Goal: Transaction & Acquisition: Purchase product/service

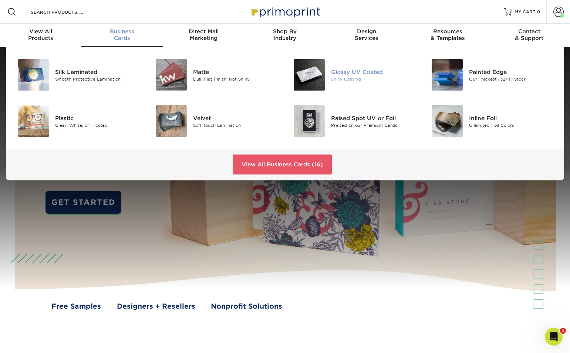
click at [303, 74] on img at bounding box center [309, 74] width 31 height 31
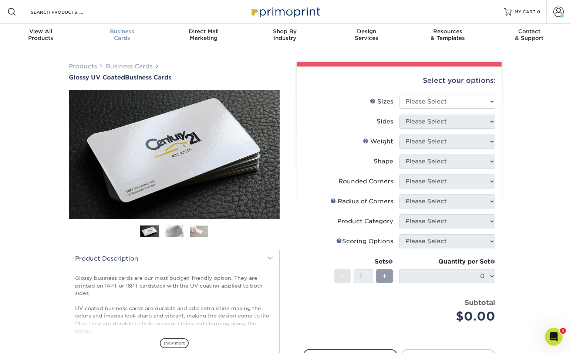
click at [127, 36] on div "Business Cards" at bounding box center [121, 34] width 81 height 13
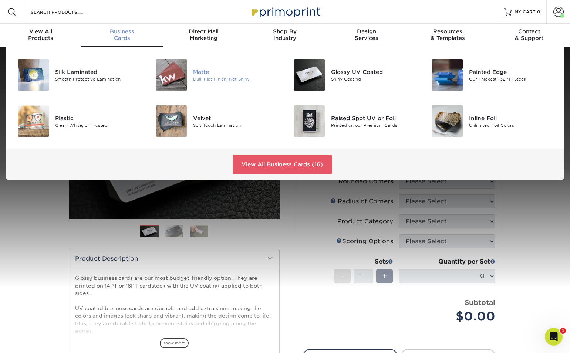
click at [174, 75] on img at bounding box center [171, 74] width 31 height 31
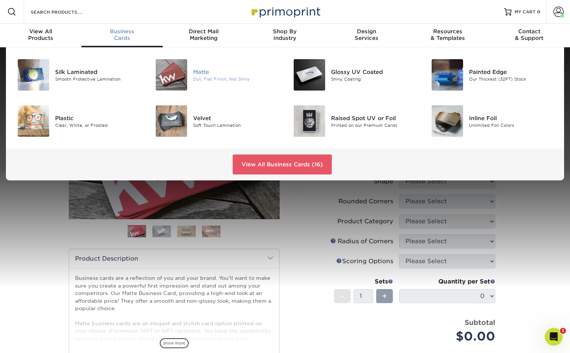
click at [182, 78] on img at bounding box center [171, 74] width 31 height 31
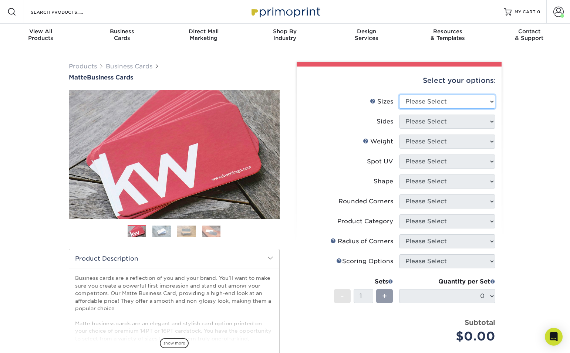
click at [464, 98] on select "Please Select 1.5" x 3.5" - Mini 1.75" x 3.5" - Mini 2" x 2" - Square 2" x 3" -…" at bounding box center [447, 102] width 96 height 14
select select "2.00x3.50"
click at [399, 95] on select "Please Select 1.5" x 3.5" - Mini 1.75" x 3.5" - Mini 2" x 2" - Square 2" x 3" -…" at bounding box center [447, 102] width 96 height 14
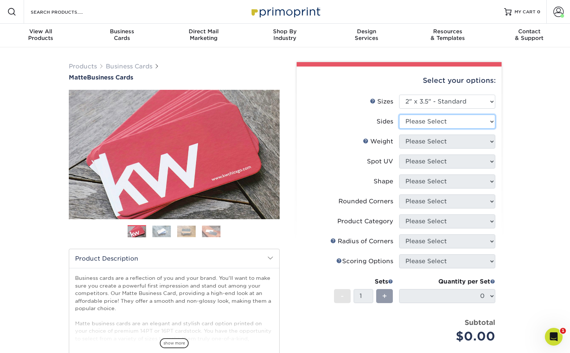
click at [481, 119] on select "Please Select Print Both Sides Print Front Only" at bounding box center [447, 122] width 96 height 14
select select "32d3c223-f82c-492b-b915-ba065a00862f"
click at [399, 115] on select "Please Select Print Both Sides Print Front Only" at bounding box center [447, 122] width 96 height 14
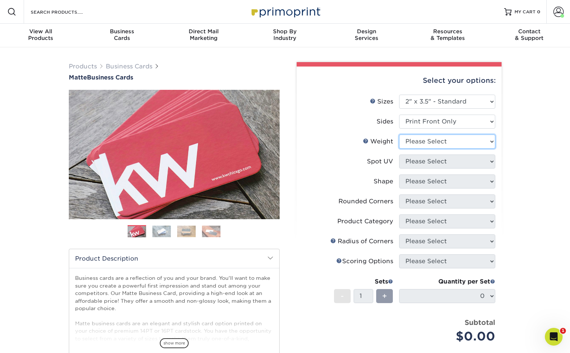
click at [469, 141] on select "Please Select 16PT 14PT" at bounding box center [447, 142] width 96 height 14
click at [399, 135] on select "Please Select 16PT 14PT" at bounding box center [447, 142] width 96 height 14
click at [445, 149] on li "Weight Help Weight Please Select 16PT 14PT" at bounding box center [399, 145] width 192 height 20
click at [447, 145] on select "Please Select 16PT 14PT" at bounding box center [447, 142] width 96 height 14
select select "16PT"
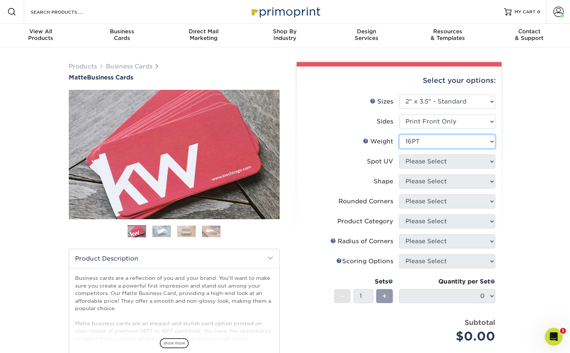
click at [399, 135] on select "Please Select 16PT 14PT" at bounding box center [447, 142] width 96 height 14
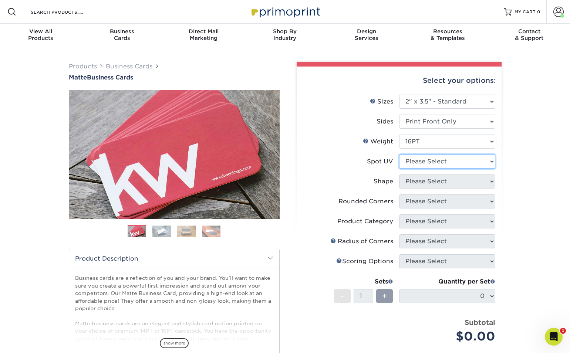
click at [468, 157] on select "Please Select No Spot UV Front Only" at bounding box center [447, 162] width 96 height 14
select select "3"
click at [399, 155] on select "Please Select No Spot UV Front Only" at bounding box center [447, 162] width 96 height 14
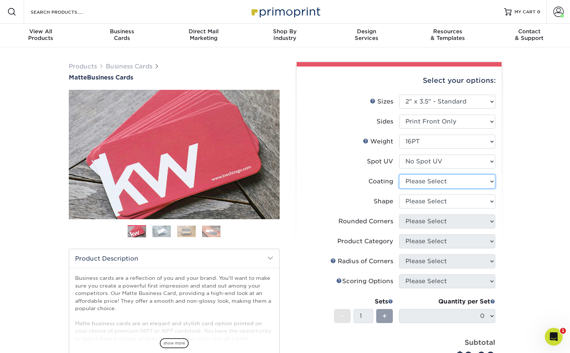
click at [456, 181] on select at bounding box center [447, 182] width 96 height 14
select select "121bb7b5-3b4d-429f-bd8d-bbf80e953313"
click at [399, 175] on select at bounding box center [447, 182] width 96 height 14
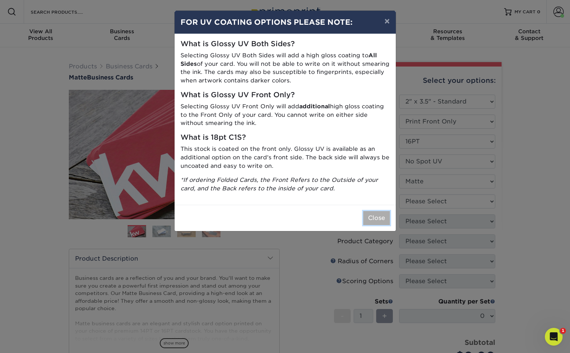
click at [384, 214] on button "Close" at bounding box center [376, 218] width 27 height 14
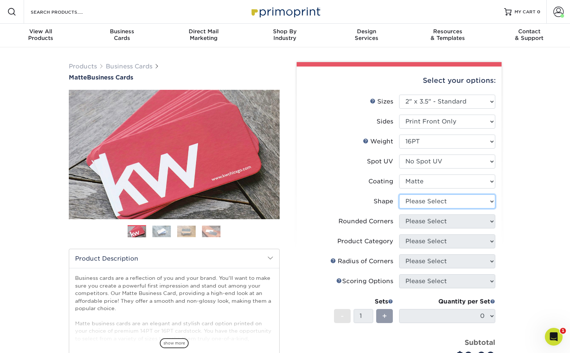
click at [450, 202] on select "Please Select Standard Oval" at bounding box center [447, 202] width 96 height 14
select select "standard"
click at [399, 195] on select "Please Select Standard Oval" at bounding box center [447, 202] width 96 height 14
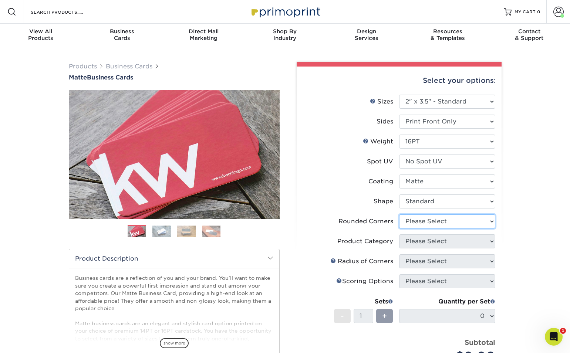
click at [446, 221] on select "Please Select Yes - Round 2 Corners Yes - Round 4 Corners No" at bounding box center [447, 222] width 96 height 14
select select "0"
click at [399, 215] on select "Please Select Yes - Round 2 Corners Yes - Round 4 Corners No" at bounding box center [447, 222] width 96 height 14
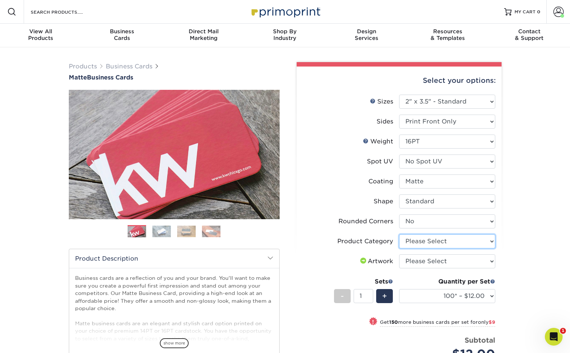
click at [453, 242] on select "Please Select Business Cards" at bounding box center [447, 242] width 96 height 14
select select "3b5148f1-0588-4f88-a218-97bcfdce65c1"
click at [399, 235] on select "Please Select Business Cards" at bounding box center [447, 242] width 96 height 14
click at [439, 262] on select "Please Select I will upload files I need a design - $100" at bounding box center [447, 262] width 96 height 14
select select "upload"
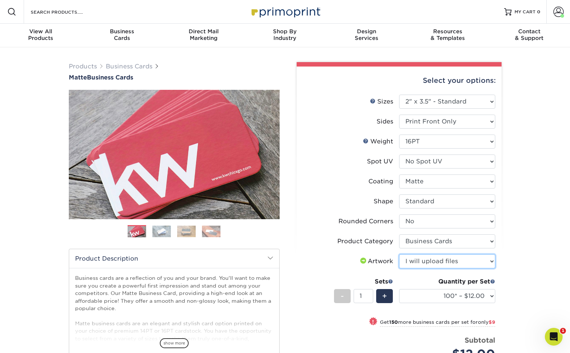
click at [399, 255] on select "Please Select I will upload files I need a design - $100" at bounding box center [447, 262] width 96 height 14
click at [438, 293] on select "100* – $12.00 250* – $21.00 500 – $42.00 1000 – $53.00 2500 – $95.00 5000 – $18…" at bounding box center [447, 296] width 96 height 14
select select "500 – $42.00"
click at [399, 289] on select "100* – $12.00 250* – $21.00 500 – $42.00 1000 – $53.00 2500 – $95.00 5000 – $18…" at bounding box center [447, 296] width 96 height 14
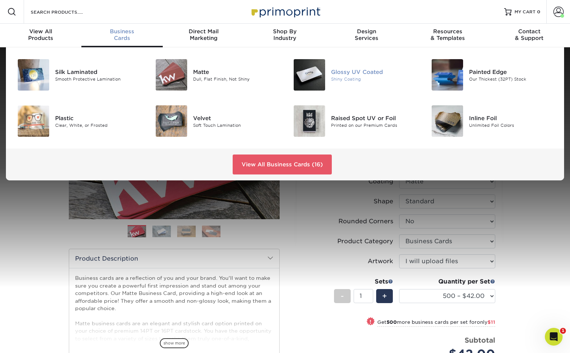
click at [303, 77] on img at bounding box center [309, 74] width 31 height 31
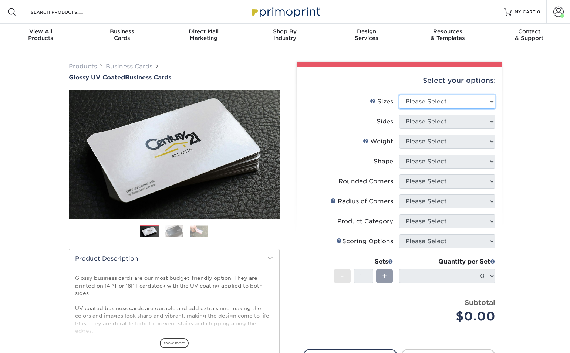
click at [451, 101] on select "Please Select 1.5" x 3.5" - Mini 1.75" x 3.5" - Mini 2" x 2" - Square 2" x 3" -…" at bounding box center [447, 102] width 96 height 14
select select "2.00x3.50"
click at [399, 95] on select "Please Select 1.5" x 3.5" - Mini 1.75" x 3.5" - Mini 2" x 2" - Square 2" x 3" -…" at bounding box center [447, 102] width 96 height 14
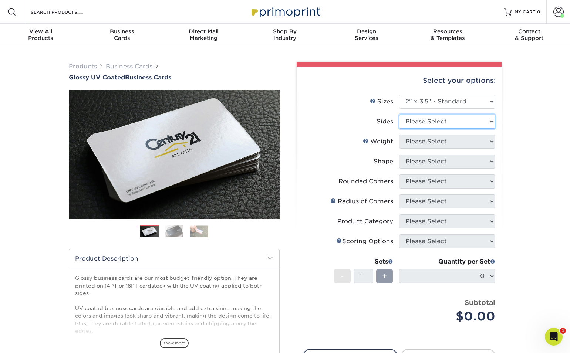
click at [454, 123] on select "Please Select Print Both Sides Print Front Only" at bounding box center [447, 122] width 96 height 14
select select "32d3c223-f82c-492b-b915-ba065a00862f"
click at [399, 115] on select "Please Select Print Both Sides Print Front Only" at bounding box center [447, 122] width 96 height 14
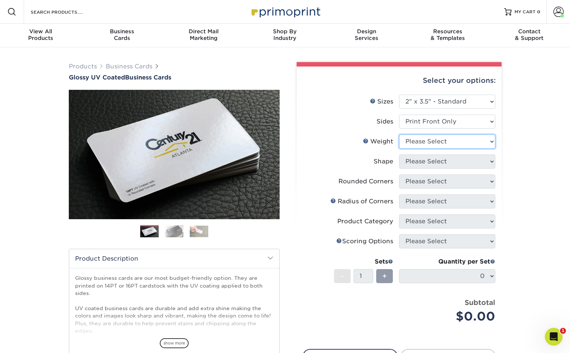
click at [449, 144] on select "Please Select 16PT 14PT" at bounding box center [447, 142] width 96 height 14
select select "16PT"
click at [399, 135] on select "Please Select 16PT 14PT" at bounding box center [447, 142] width 96 height 14
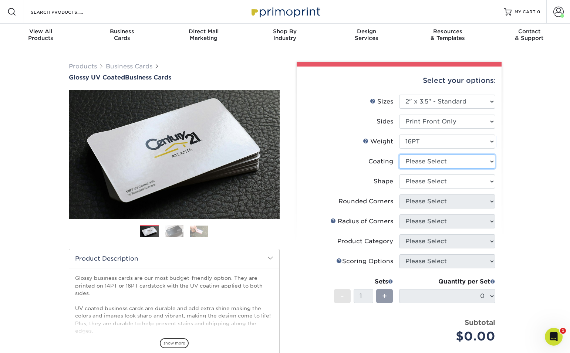
click at [443, 161] on select at bounding box center [447, 162] width 96 height 14
select select "1e8116af-acfc-44b1-83dc-8181aa338834"
click at [399, 155] on select at bounding box center [447, 162] width 96 height 14
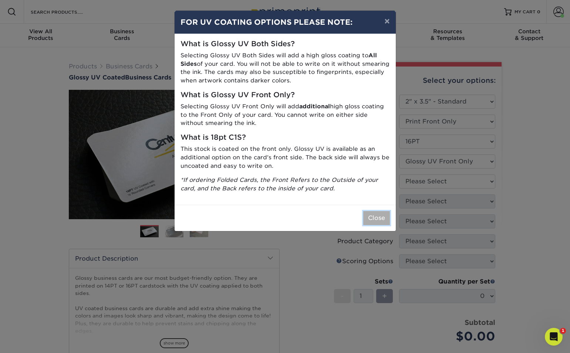
click at [369, 216] on button "Close" at bounding box center [376, 218] width 27 height 14
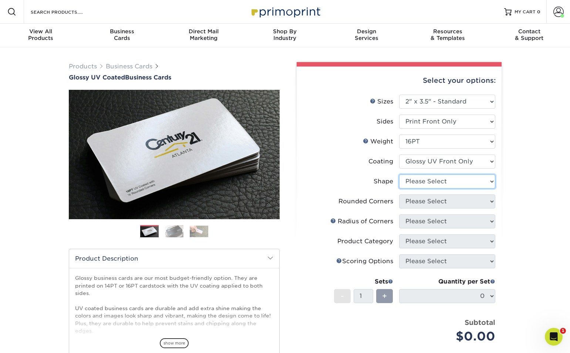
click at [446, 185] on select "Please Select Standard" at bounding box center [447, 182] width 96 height 14
select select "standard"
click at [399, 175] on select "Please Select Standard" at bounding box center [447, 182] width 96 height 14
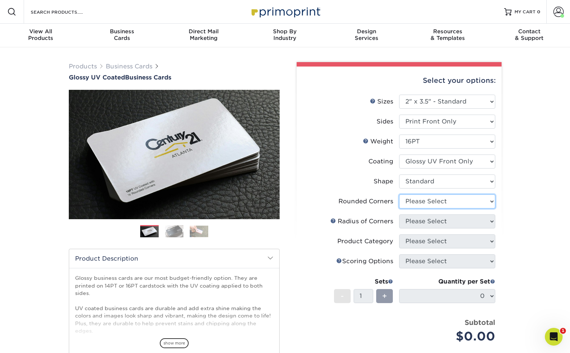
click at [450, 205] on select "Please Select Yes - Round 2 Corners Yes - Round 4 Corners No" at bounding box center [447, 202] width 96 height 14
select select "0"
click at [399, 195] on select "Please Select Yes - Round 2 Corners Yes - Round 4 Corners No" at bounding box center [447, 202] width 96 height 14
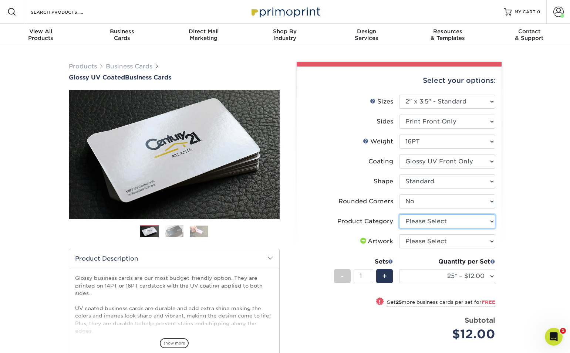
click at [455, 221] on select "Please Select Business Cards" at bounding box center [447, 222] width 96 height 14
select select "3b5148f1-0588-4f88-a218-97bcfdce65c1"
click at [399, 215] on select "Please Select Business Cards" at bounding box center [447, 222] width 96 height 14
click at [461, 246] on select "Please Select I will upload files I need a design - $100" at bounding box center [447, 242] width 96 height 14
select select "upload"
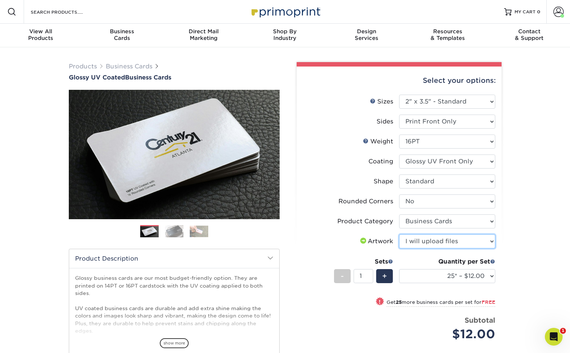
click at [399, 235] on select "Please Select I will upload files I need a design - $100" at bounding box center [447, 242] width 96 height 14
click at [447, 276] on select "25* – $12.00 50* – $12.00 100* – $12.00 250* – $21.00 500 – $42.00 1000 – $53.0…" at bounding box center [447, 276] width 96 height 14
click at [399, 269] on select "25* – $12.00 50* – $12.00 100* – $12.00 250* – $21.00 500 – $42.00 1000 – $53.0…" at bounding box center [447, 276] width 96 height 14
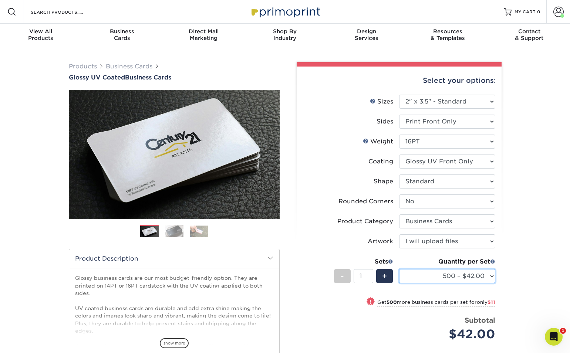
click at [455, 280] on select "25* – $12.00 50* – $12.00 100* – $12.00 250* – $21.00 500 – $42.00 1000 – $53.0…" at bounding box center [447, 276] width 96 height 14
select select "250* – $21.00"
click at [399, 269] on select "25* – $12.00 50* – $12.00 100* – $12.00 250* – $21.00 500 – $42.00 1000 – $53.0…" at bounding box center [447, 276] width 96 height 14
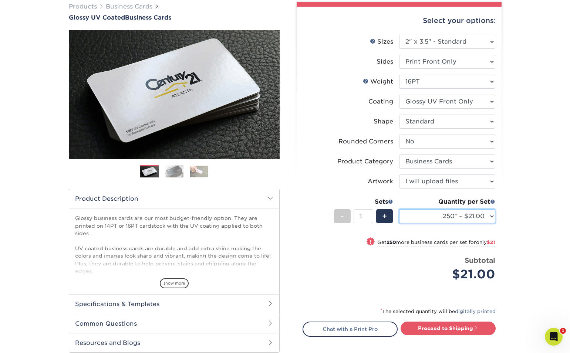
scroll to position [69, 0]
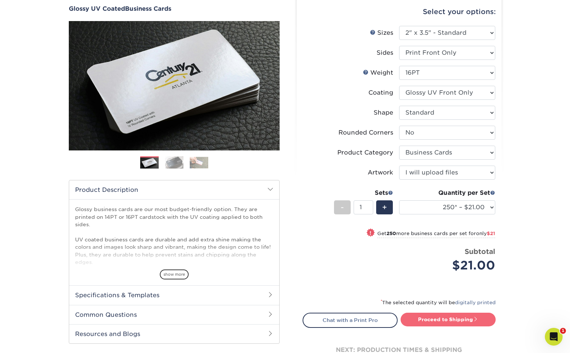
click at [461, 322] on link "Proceed to Shipping" at bounding box center [448, 319] width 95 height 13
type input "Set 1"
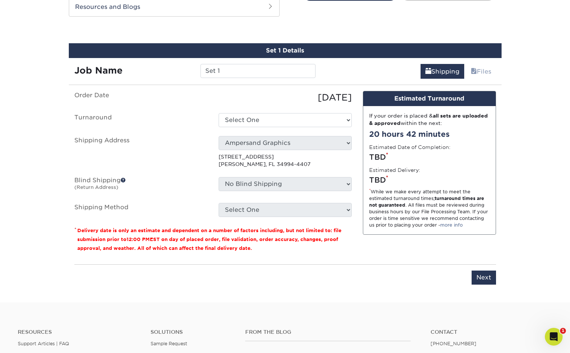
scroll to position [402, 0]
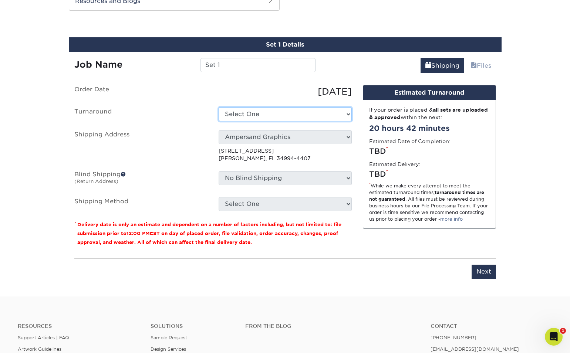
click at [265, 111] on select "Select One 2-4 Business Days 2 Day Next Business Day" at bounding box center [285, 114] width 133 height 14
select select "f0fb3906-b91a-4117-818e-cd79e579d6dd"
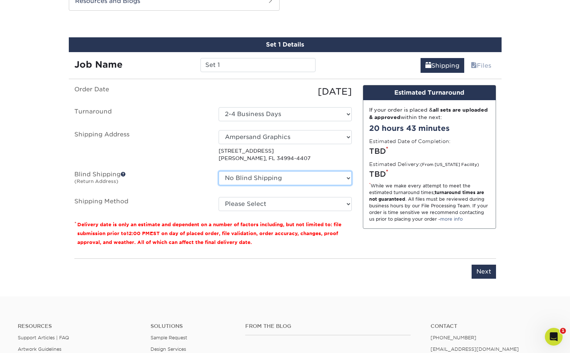
click at [291, 179] on select "No Blind Shipping Ampersand Graphics + Add New Address" at bounding box center [285, 178] width 133 height 14
select select "260382"
click at [219, 171] on select "No Blind Shipping Ampersand Graphics + Add New Address" at bounding box center [285, 178] width 133 height 14
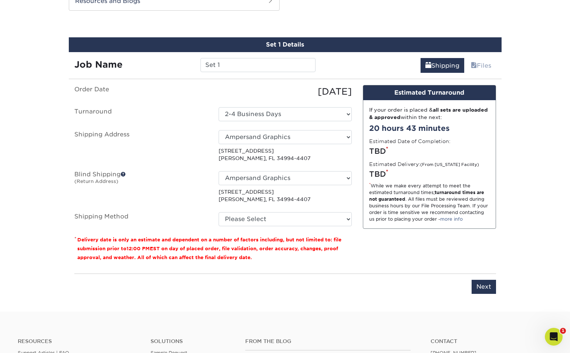
click at [282, 205] on ul "Order Date 08/27/2025 Turnaround Select One 2-4 Business Days 2 Day Next Busine…" at bounding box center [213, 155] width 278 height 141
click at [283, 215] on select "Please Select Ground Shipping (+$7.84) 3 Day Shipping Service (+$15.33) 2 Day A…" at bounding box center [285, 219] width 133 height 14
select select "03"
click at [219, 212] on select "Please Select Ground Shipping (+$7.84) 3 Day Shipping Service (+$15.33) 2 Day A…" at bounding box center [285, 219] width 133 height 14
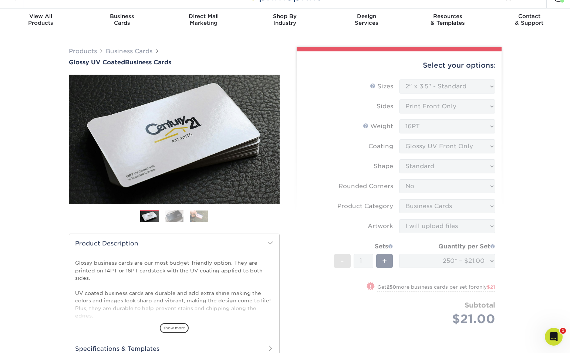
scroll to position [0, 0]
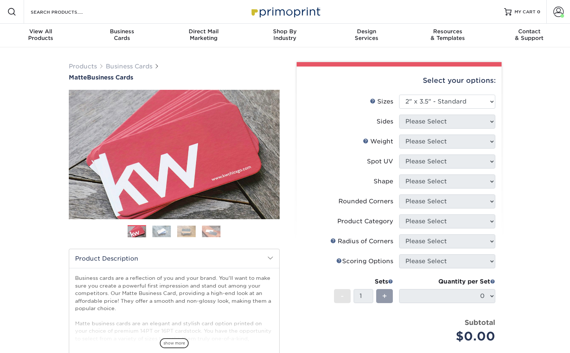
select select "2.00x3.50"
click at [463, 104] on select "Please Select 1.5" x 3.5" - Mini 1.75" x 3.5" - Mini 2" x 2" - Square 2" x 3" -…" at bounding box center [447, 102] width 96 height 14
click at [399, 95] on select "Please Select 1.5" x 3.5" - Mini 1.75" x 3.5" - Mini 2" x 2" - Square 2" x 3" -…" at bounding box center [447, 102] width 96 height 14
click at [125, 41] on div "Business Cards" at bounding box center [121, 34] width 81 height 13
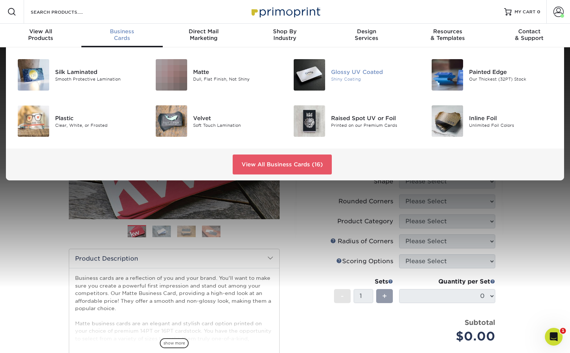
click at [314, 79] on img at bounding box center [309, 74] width 31 height 31
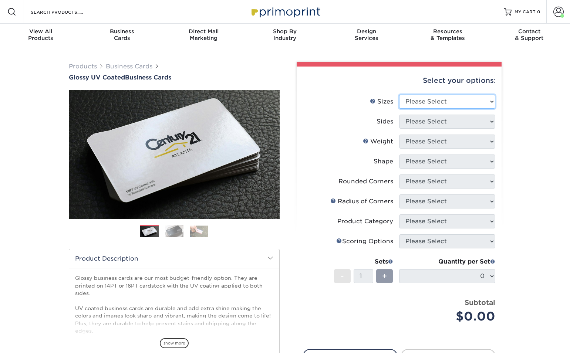
click at [431, 101] on select "Please Select 1.5" x 3.5" - Mini 1.75" x 3.5" - Mini 2" x 2" - Square 2" x 3" -…" at bounding box center [447, 102] width 96 height 14
select select "2.00x3.50"
click at [399, 95] on select "Please Select 1.5" x 3.5" - Mini 1.75" x 3.5" - Mini 2" x 2" - Square 2" x 3" -…" at bounding box center [447, 102] width 96 height 14
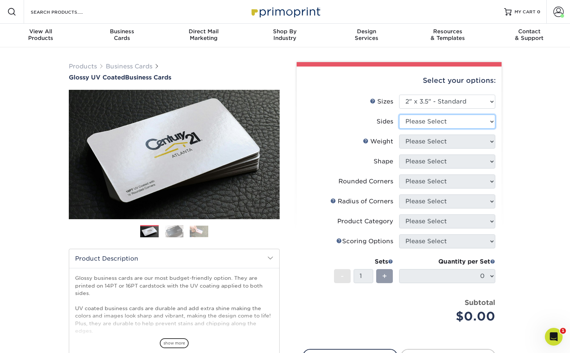
click at [449, 121] on select "Please Select Print Both Sides Print Front Only" at bounding box center [447, 122] width 96 height 14
select select "32d3c223-f82c-492b-b915-ba065a00862f"
click at [399, 115] on select "Please Select Print Both Sides Print Front Only" at bounding box center [447, 122] width 96 height 14
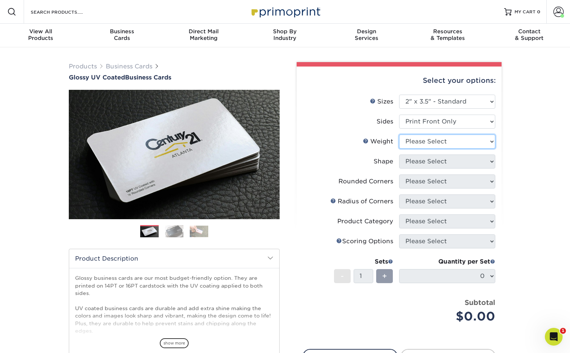
click at [459, 143] on select "Please Select 16PT 14PT" at bounding box center [447, 142] width 96 height 14
select select "16PT"
click at [399, 135] on select "Please Select 16PT 14PT" at bounding box center [447, 142] width 96 height 14
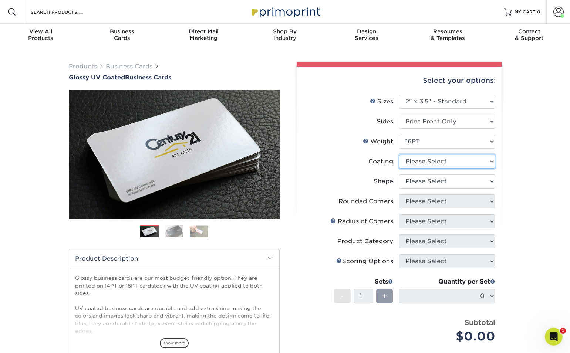
click at [457, 159] on select at bounding box center [447, 162] width 96 height 14
select select "1e8116af-acfc-44b1-83dc-8181aa338834"
click at [399, 155] on select at bounding box center [447, 162] width 96 height 14
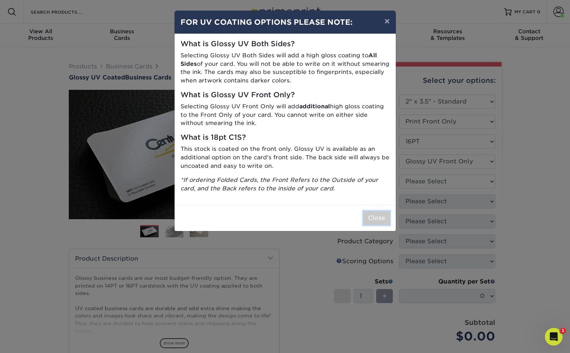
click at [373, 220] on button "Close" at bounding box center [376, 218] width 27 height 14
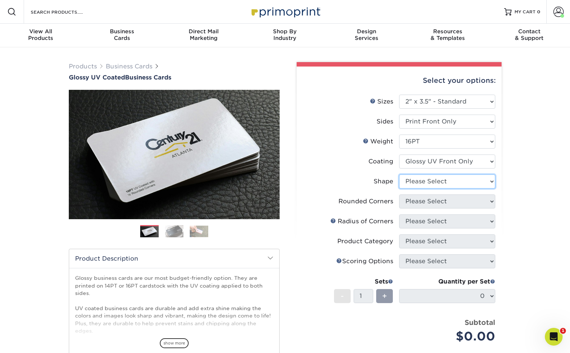
click at [446, 180] on select "Please Select Standard" at bounding box center [447, 182] width 96 height 14
select select "standard"
click at [399, 175] on select "Please Select Standard" at bounding box center [447, 182] width 96 height 14
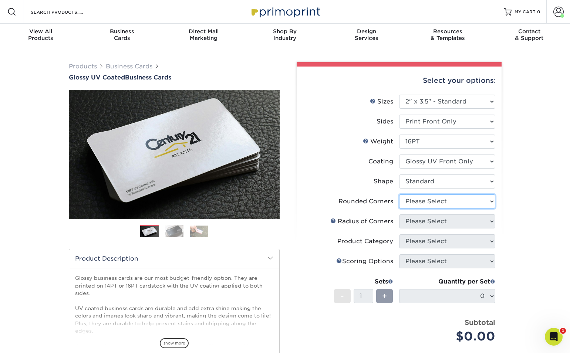
click at [463, 200] on select "Please Select Yes - Round 2 Corners Yes - Round 4 Corners No" at bounding box center [447, 202] width 96 height 14
select select "0"
click at [399, 195] on select "Please Select Yes - Round 2 Corners Yes - Round 4 Corners No" at bounding box center [447, 202] width 96 height 14
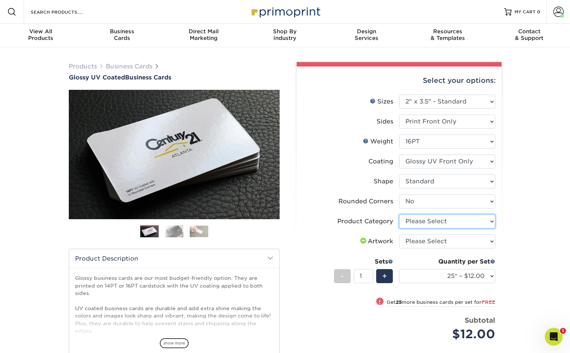
click at [438, 221] on select "Please Select Business Cards" at bounding box center [447, 222] width 96 height 14
select select "3b5148f1-0588-4f88-a218-97bcfdce65c1"
click at [399, 215] on select "Please Select Business Cards" at bounding box center [447, 222] width 96 height 14
click at [435, 242] on select "Please Select I will upload files I need a design - $100" at bounding box center [447, 242] width 96 height 14
select select "upload"
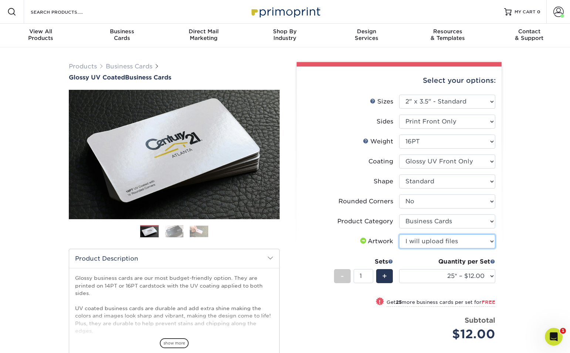
click at [399, 235] on select "Please Select I will upload files I need a design - $100" at bounding box center [447, 242] width 96 height 14
click at [448, 274] on select "25* – $12.00 50* – $12.00 100* – $12.00 250* – $21.00 500 – $42.00 1000 – $53.0…" at bounding box center [447, 276] width 96 height 14
select select "100* – $12.00"
click at [399, 269] on select "25* – $12.00 50* – $12.00 100* – $12.00 250* – $21.00 500 – $42.00 1000 – $53.0…" at bounding box center [447, 276] width 96 height 14
click at [388, 276] on div "+" at bounding box center [384, 276] width 17 height 14
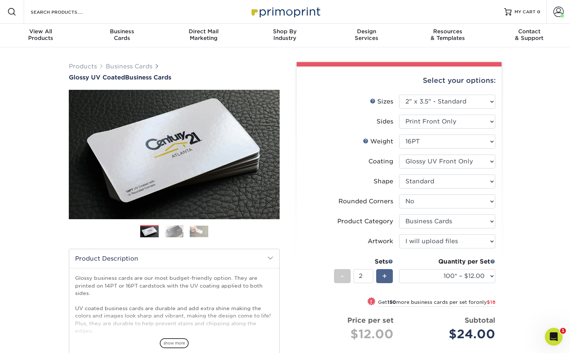
click at [388, 276] on div "+" at bounding box center [384, 276] width 17 height 14
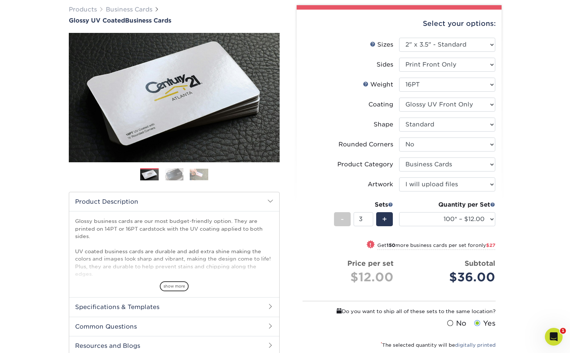
scroll to position [58, 0]
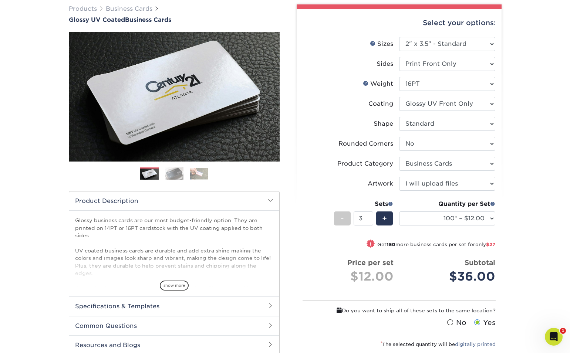
click at [439, 233] on div "Quantity per Set 25* – $12.00 50* – $12.00 100* – $12.00 250* – $21.00 500 – $4…" at bounding box center [447, 217] width 96 height 34
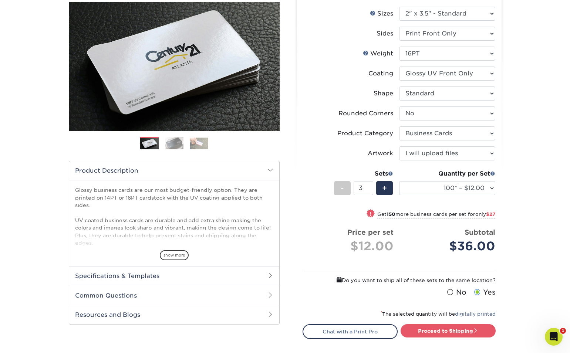
scroll to position [80, 0]
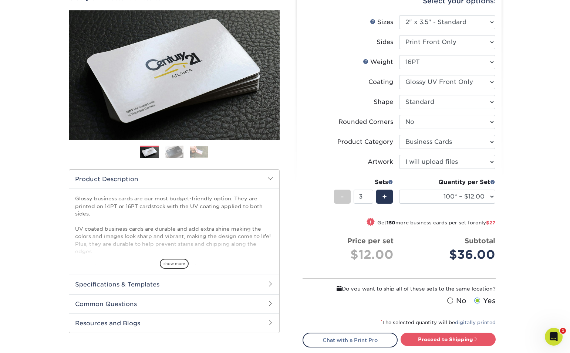
click at [418, 236] on div "Subtotal $36.00" at bounding box center [450, 250] width 91 height 28
click at [380, 197] on div "+" at bounding box center [384, 197] width 17 height 14
click at [343, 198] on span "-" at bounding box center [342, 196] width 3 height 11
click at [339, 198] on div "-" at bounding box center [342, 197] width 17 height 14
click at [384, 197] on span "+" at bounding box center [384, 196] width 5 height 11
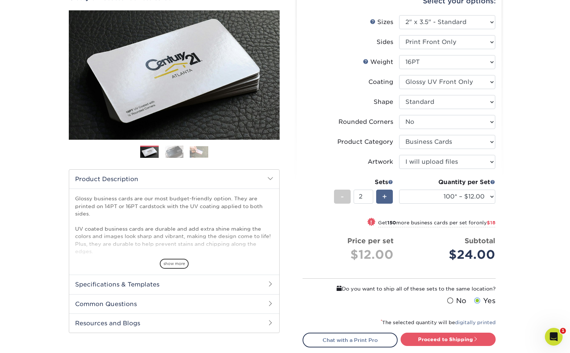
type input "3"
click at [485, 337] on link "Proceed to Shipping" at bounding box center [448, 339] width 95 height 13
type input "Set 1"
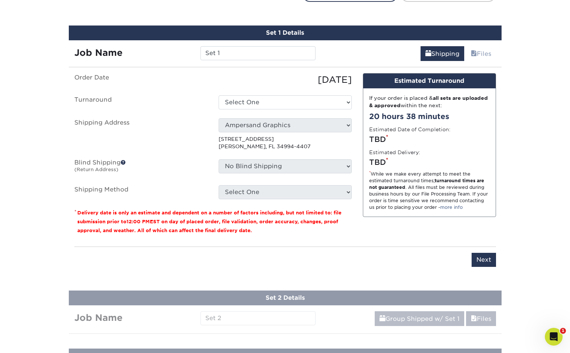
scroll to position [433, 0]
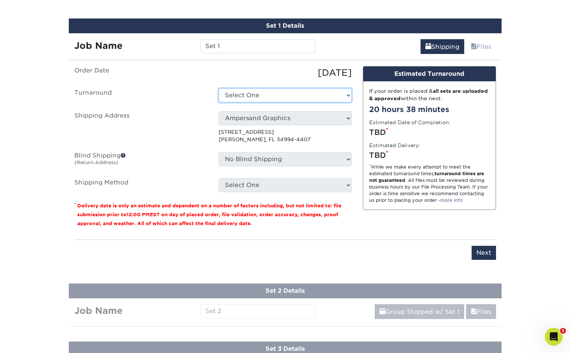
click at [261, 92] on select "Select One 2-4 Business Days 2 Day Next Business Day" at bounding box center [285, 95] width 133 height 14
select select "fa7b48da-becb-4956-90aa-bc6a7941860d"
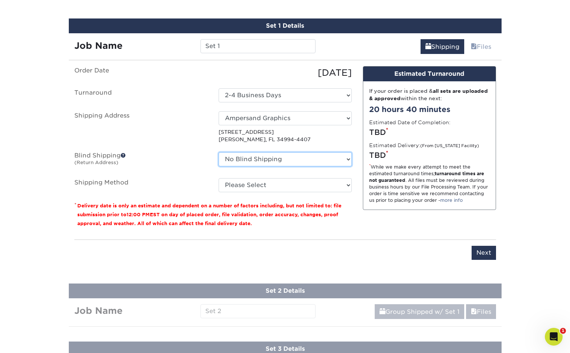
click at [290, 158] on select "No Blind Shipping Ampersand Graphics + Add New Address" at bounding box center [285, 159] width 133 height 14
select select "260382"
click at [219, 152] on select "No Blind Shipping Ampersand Graphics + Add New Address" at bounding box center [285, 159] width 133 height 14
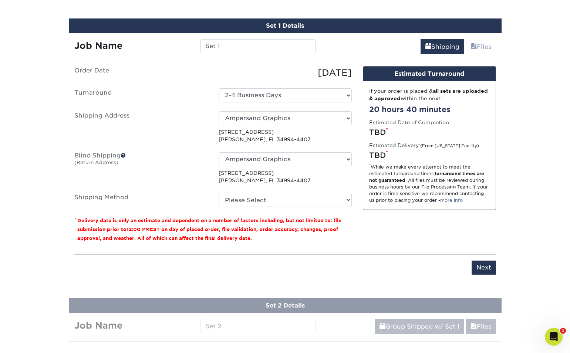
click at [279, 181] on p "553 Se Monterey Rd Stuart, FL 34994-4407" at bounding box center [285, 176] width 133 height 15
click at [281, 201] on select "Please Select Ground Shipping (+$14.95) 3 Day Shipping Service (+$15.34) 2 Day …" at bounding box center [285, 200] width 133 height 14
select select "03"
click at [219, 193] on select "Please Select Ground Shipping (+$14.95) 3 Day Shipping Service (+$15.34) 2 Day …" at bounding box center [285, 200] width 133 height 14
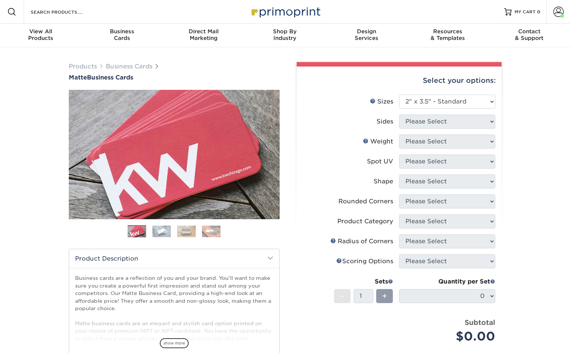
select select "2.00x3.50"
click at [457, 101] on select "Please Select 1.5" x 3.5" - Mini 1.75" x 3.5" - Mini 2" x 2" - Square 2" x 3" -…" at bounding box center [447, 102] width 96 height 14
click at [399, 95] on select "Please Select 1.5" x 3.5" - Mini 1.75" x 3.5" - Mini 2" x 2" - Square 2" x 3" -…" at bounding box center [447, 102] width 96 height 14
click at [484, 102] on select "Please Select 1.5" x 3.5" - Mini 1.75" x 3.5" - Mini 2" x 2" - Square 2" x 3" -…" at bounding box center [447, 102] width 96 height 14
click at [399, 95] on select "Please Select 1.5" x 3.5" - Mini 1.75" x 3.5" - Mini 2" x 2" - Square 2" x 3" -…" at bounding box center [447, 102] width 96 height 14
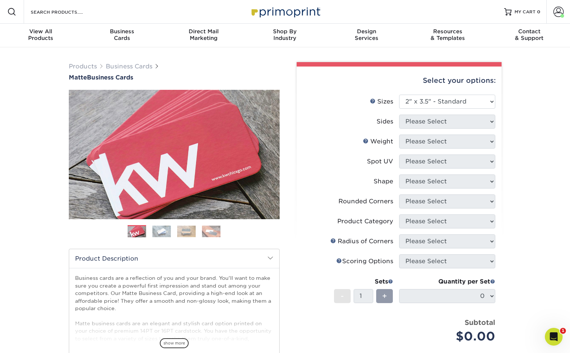
click at [437, 312] on li "Sets - 1 + Quantity per Set 0 (Price includes envelopes)" at bounding box center [399, 296] width 192 height 43
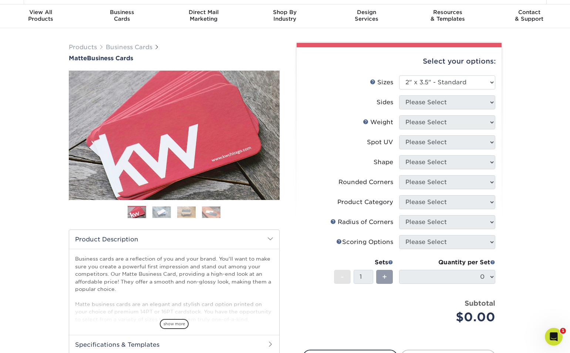
scroll to position [22, 0]
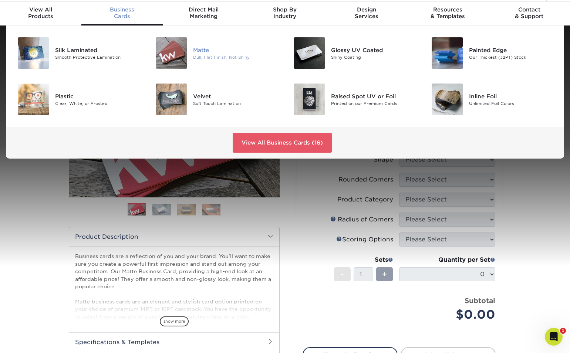
click at [167, 55] on img at bounding box center [171, 52] width 31 height 31
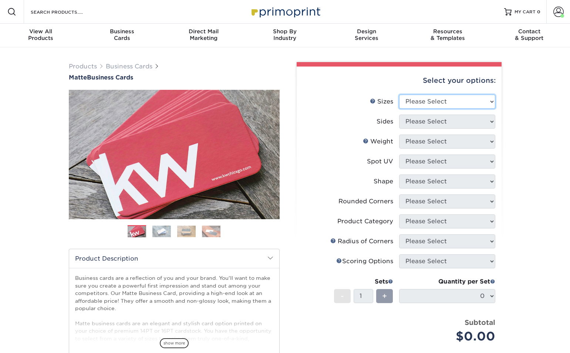
click at [485, 97] on select "Please Select 1.5" x 3.5" - Mini 1.75" x 3.5" - Mini 2" x 2" - Square 2" x 3" -…" at bounding box center [447, 102] width 96 height 14
select select "2.00x3.50"
click at [399, 95] on select "Please Select 1.5" x 3.5" - Mini 1.75" x 3.5" - Mini 2" x 2" - Square 2" x 3" -…" at bounding box center [447, 102] width 96 height 14
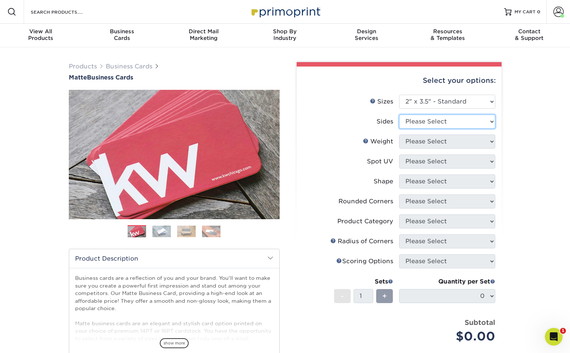
click at [482, 120] on select "Please Select Print Both Sides Print Front Only" at bounding box center [447, 122] width 96 height 14
select select "32d3c223-f82c-492b-b915-ba065a00862f"
click at [399, 115] on select "Please Select Print Both Sides Print Front Only" at bounding box center [447, 122] width 96 height 14
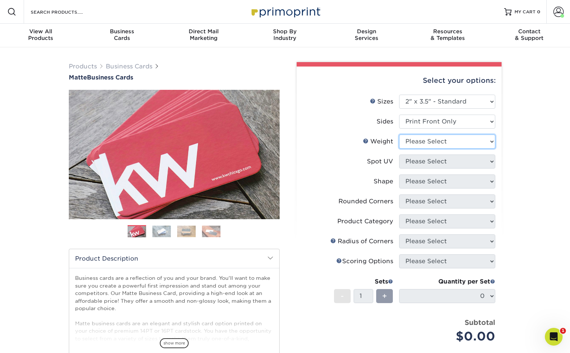
click at [472, 139] on select "Please Select 16PT 14PT" at bounding box center [447, 142] width 96 height 14
select select "16PT"
click at [399, 135] on select "Please Select 16PT 14PT" at bounding box center [447, 142] width 96 height 14
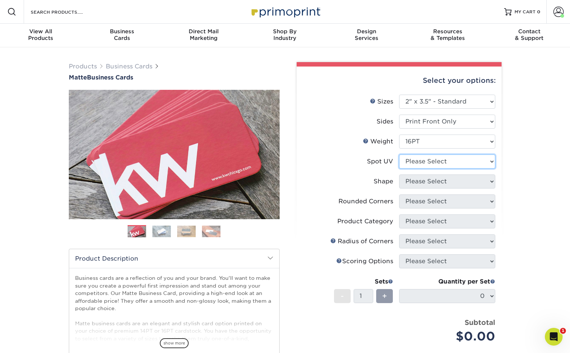
click at [463, 161] on select "Please Select No Spot UV Front Only" at bounding box center [447, 162] width 96 height 14
click at [399, 155] on select "Please Select No Spot UV Front Only" at bounding box center [447, 162] width 96 height 14
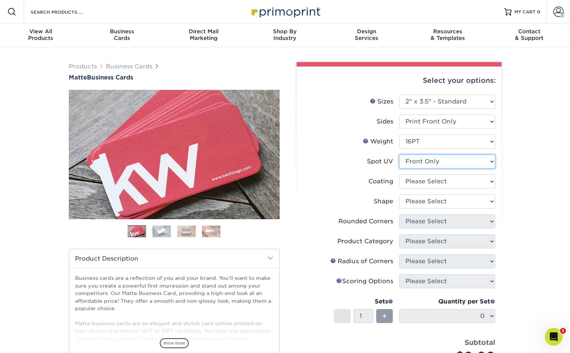
click at [455, 164] on select "Please Select No Spot UV Front Only" at bounding box center [447, 162] width 96 height 14
select select "3"
click at [399, 155] on select "Please Select No Spot UV Front Only" at bounding box center [447, 162] width 96 height 14
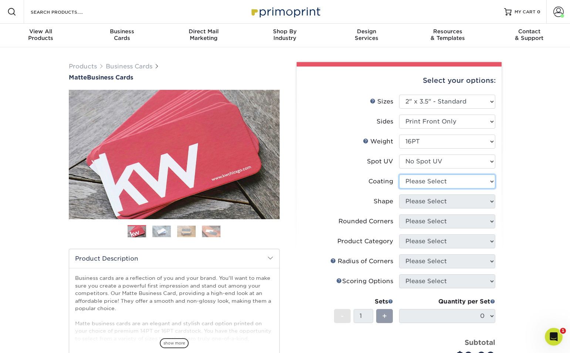
click at [446, 185] on select at bounding box center [447, 182] width 96 height 14
select select "121bb7b5-3b4d-429f-bd8d-bbf80e953313"
click at [399, 175] on select at bounding box center [447, 182] width 96 height 14
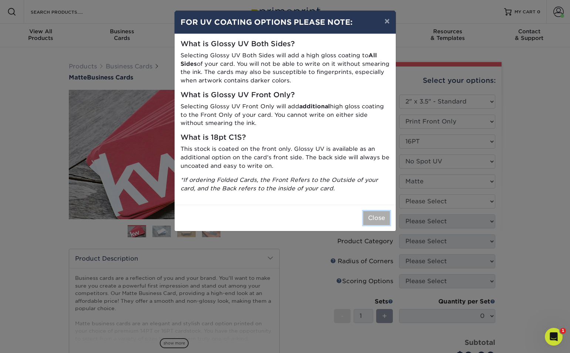
click at [380, 219] on button "Close" at bounding box center [376, 218] width 27 height 14
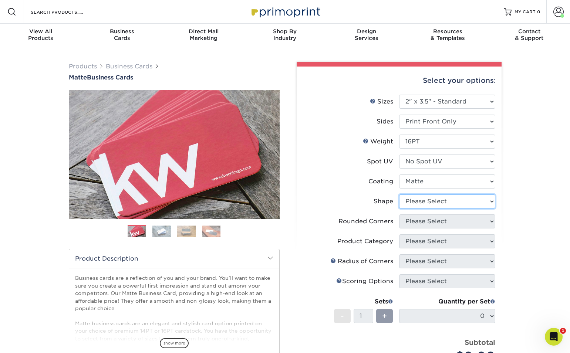
click at [453, 201] on select "Please Select Standard Oval" at bounding box center [447, 202] width 96 height 14
select select "standard"
click at [399, 195] on select "Please Select Standard Oval" at bounding box center [447, 202] width 96 height 14
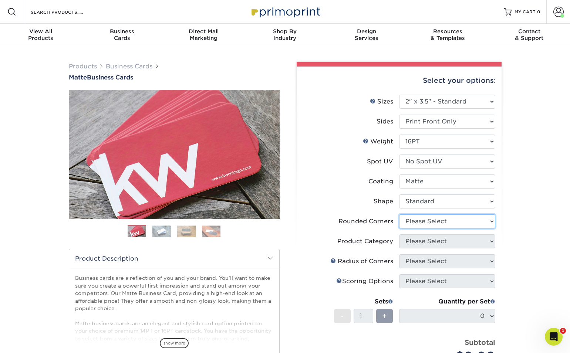
click at [458, 218] on select "Please Select Yes - Round 2 Corners Yes - Round 4 Corners No" at bounding box center [447, 222] width 96 height 14
select select "0"
click at [399, 215] on select "Please Select Yes - Round 2 Corners Yes - Round 4 Corners No" at bounding box center [447, 222] width 96 height 14
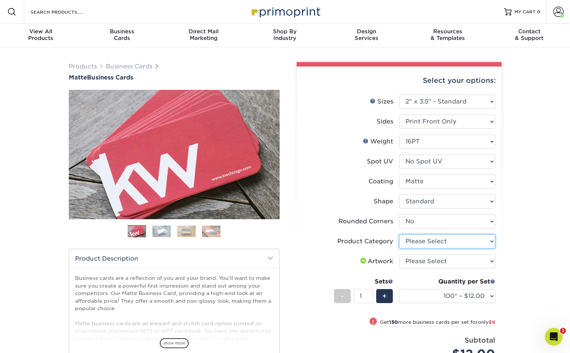
click at [471, 245] on select "Please Select Business Cards" at bounding box center [447, 242] width 96 height 14
select select "3b5148f1-0588-4f88-a218-97bcfdce65c1"
click at [399, 235] on select "Please Select Business Cards" at bounding box center [447, 242] width 96 height 14
click at [464, 265] on select "Please Select I will upload files I need a design - $100" at bounding box center [447, 262] width 96 height 14
select select "upload"
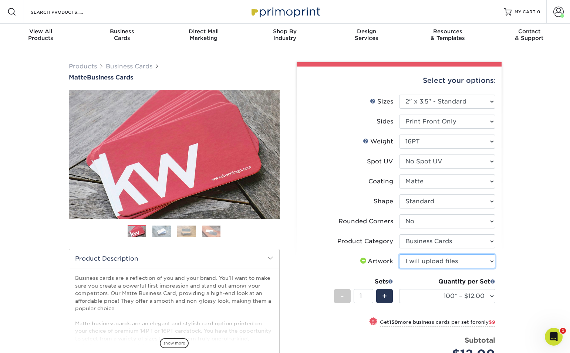
click at [399, 255] on select "Please Select I will upload files I need a design - $100" at bounding box center [447, 262] width 96 height 14
click at [461, 297] on select "100* – $12.00 250* – $21.00 500 – $42.00 1000 – $53.00 2500 – $95.00 5000 – $18…" at bounding box center [447, 296] width 96 height 14
select select "500 – $42.00"
click at [399, 289] on select "100* – $12.00 250* – $21.00 500 – $42.00 1000 – $53.00 2500 – $95.00 5000 – $18…" at bounding box center [447, 296] width 96 height 14
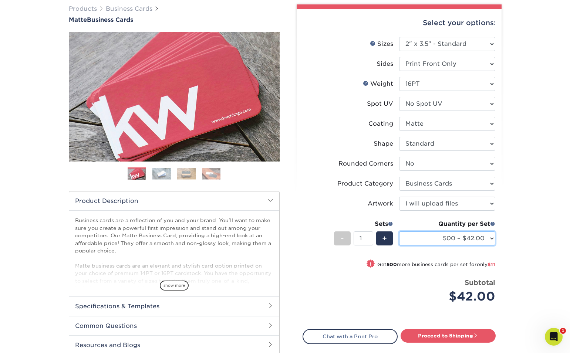
scroll to position [57, 0]
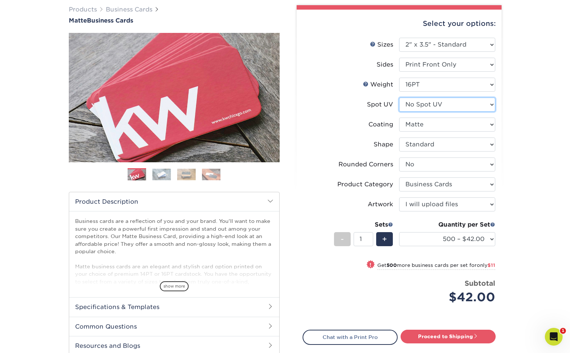
click at [450, 107] on select "Please Select No Spot UV Front Only" at bounding box center [447, 105] width 96 height 14
select select "1"
click at [399, 98] on select "Please Select No Spot UV Front Only" at bounding box center [447, 105] width 96 height 14
select select "-1"
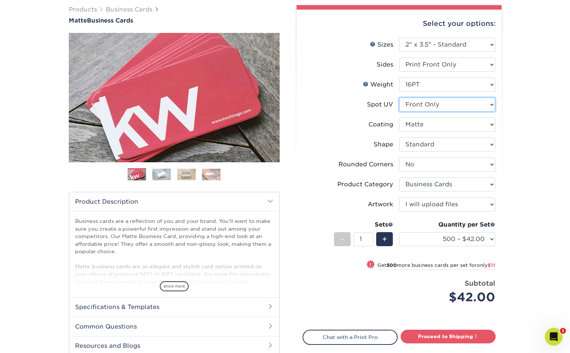
select select
select select "-1"
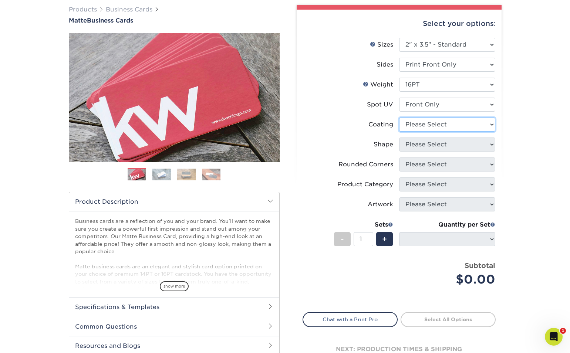
click at [447, 125] on select at bounding box center [447, 125] width 96 height 14
select select "121bb7b5-3b4d-429f-bd8d-bbf80e953313"
click at [399, 118] on select at bounding box center [447, 125] width 96 height 14
select select
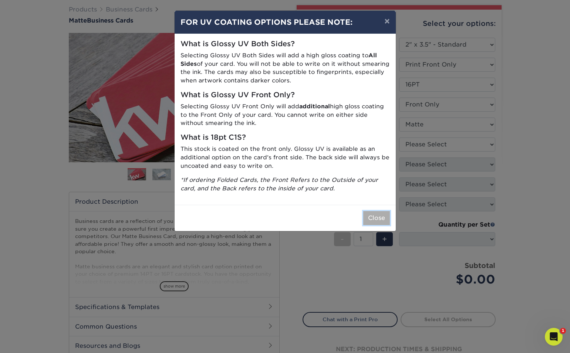
click at [382, 216] on button "Close" at bounding box center [376, 218] width 27 height 14
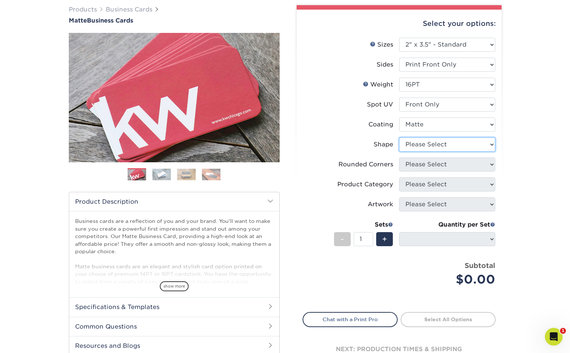
click at [444, 143] on select "Please Select Standard" at bounding box center [447, 145] width 96 height 14
select select "standard"
click at [399, 138] on select "Please Select Standard" at bounding box center [447, 145] width 96 height 14
select select
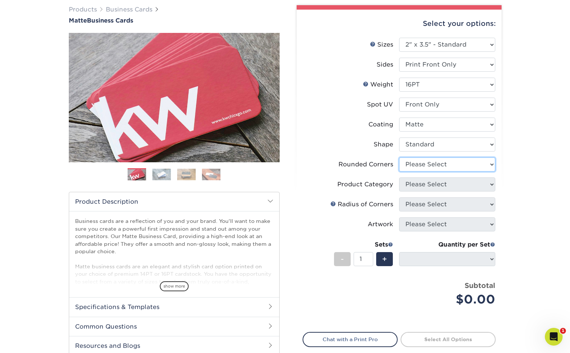
click at [441, 164] on select "Please Select Yes - Round 2 Corners Yes - Round 4 Corners No" at bounding box center [447, 165] width 96 height 14
select select "0"
click at [399, 158] on select "Please Select Yes - Round 2 Corners Yes - Round 4 Corners No" at bounding box center [447, 165] width 96 height 14
select select "-1"
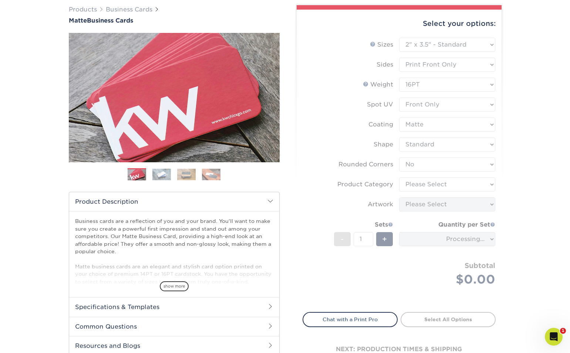
click at [447, 186] on form "Sizes Help Sizes Please Select 1.5" x 3.5" - Mini 1.75" x 3.5" - Mini 2" x 2" -…" at bounding box center [399, 171] width 193 height 266
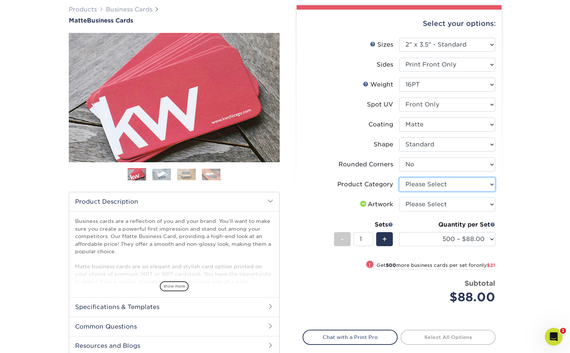
click at [466, 182] on select "Please Select Business Cards" at bounding box center [447, 185] width 96 height 14
select select "3b5148f1-0588-4f88-a218-97bcfdce65c1"
click at [399, 178] on select "Please Select Business Cards" at bounding box center [447, 185] width 96 height 14
click at [457, 205] on select "Please Select I will upload files I need a design - $100" at bounding box center [447, 205] width 96 height 14
select select "upload"
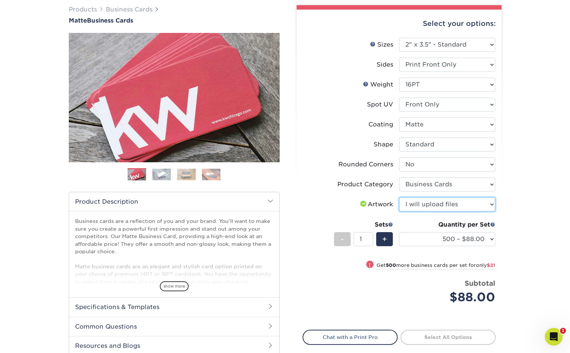
click at [399, 198] on select "Please Select I will upload files I need a design - $100" at bounding box center [447, 205] width 96 height 14
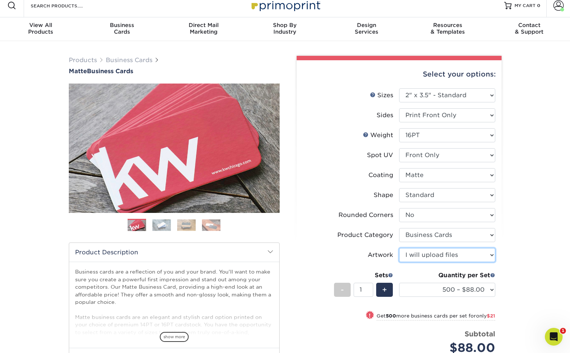
scroll to position [0, 0]
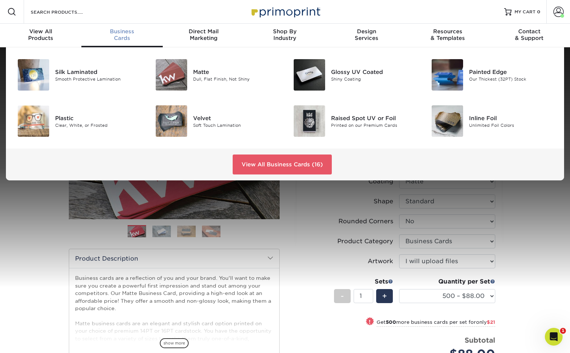
click at [128, 35] on div "Business Cards" at bounding box center [121, 34] width 81 height 13
click at [310, 75] on img at bounding box center [309, 74] width 31 height 31
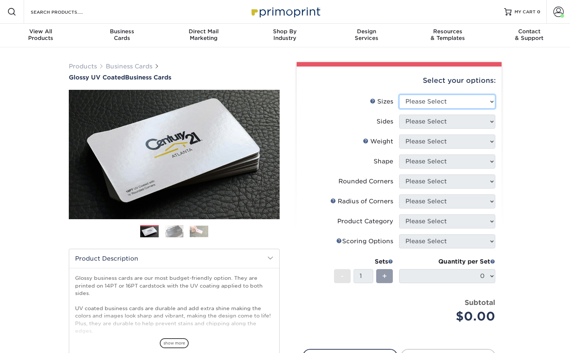
click at [440, 102] on select "Please Select 1.5" x 3.5" - Mini 1.75" x 3.5" - Mini 2" x 2" - Square 2" x 3" -…" at bounding box center [447, 102] width 96 height 14
select select "2.00x3.50"
click at [399, 95] on select "Please Select 1.5" x 3.5" - Mini 1.75" x 3.5" - Mini 2" x 2" - Square 2" x 3" -…" at bounding box center [447, 102] width 96 height 14
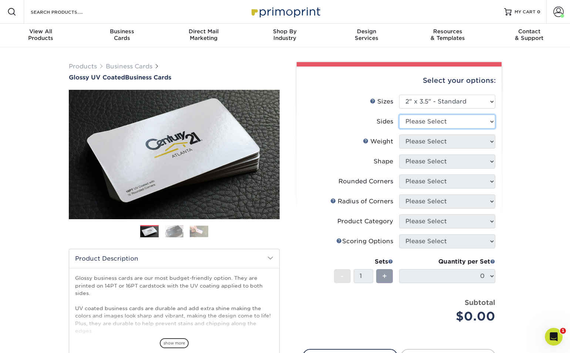
click at [454, 120] on select "Please Select Print Both Sides Print Front Only" at bounding box center [447, 122] width 96 height 14
select select "32d3c223-f82c-492b-b915-ba065a00862f"
click at [399, 115] on select "Please Select Print Both Sides Print Front Only" at bounding box center [447, 122] width 96 height 14
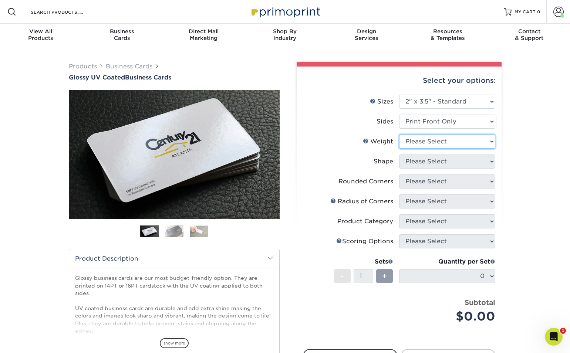
click at [448, 142] on select "Please Select 16PT 14PT" at bounding box center [447, 142] width 96 height 14
select select "16PT"
click at [399, 135] on select "Please Select 16PT 14PT" at bounding box center [447, 142] width 96 height 14
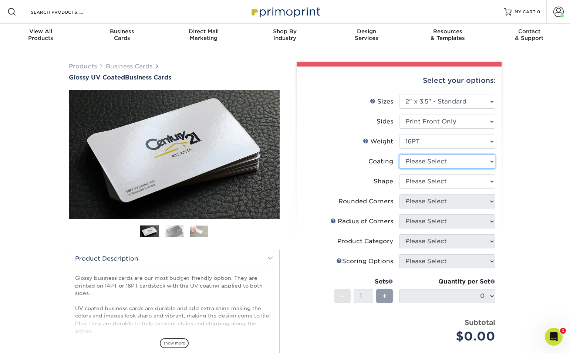
click at [447, 159] on select at bounding box center [447, 162] width 96 height 14
select select "1e8116af-acfc-44b1-83dc-8181aa338834"
click at [399, 155] on select at bounding box center [447, 162] width 96 height 14
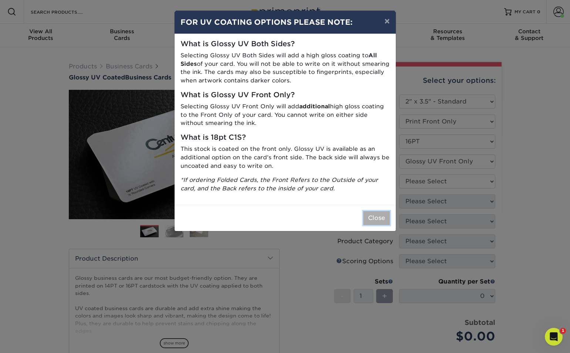
click at [377, 216] on button "Close" at bounding box center [376, 218] width 27 height 14
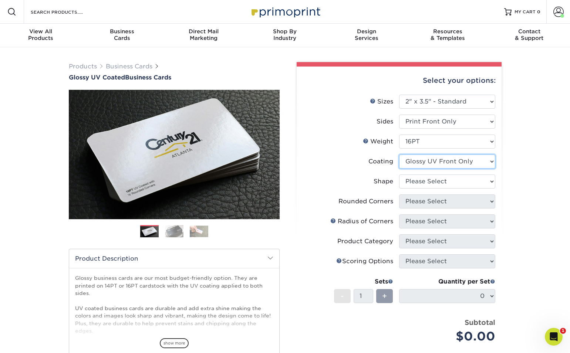
click at [436, 166] on select at bounding box center [447, 162] width 96 height 14
click at [399, 155] on select at bounding box center [447, 162] width 96 height 14
click at [442, 180] on select "Please Select Standard" at bounding box center [447, 182] width 96 height 14
select select "standard"
click at [399, 175] on select "Please Select Standard" at bounding box center [447, 182] width 96 height 14
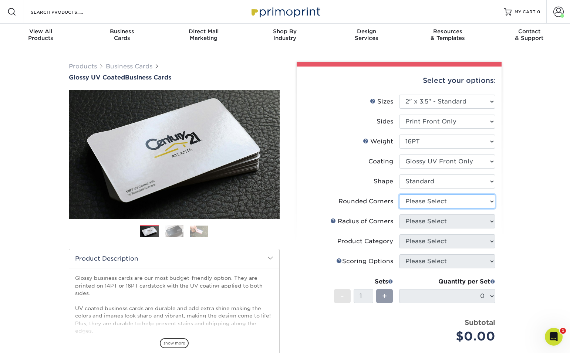
click at [441, 206] on select "Please Select Yes - Round 2 Corners Yes - Round 4 Corners No" at bounding box center [447, 202] width 96 height 14
select select "0"
click at [399, 195] on select "Please Select Yes - Round 2 Corners Yes - Round 4 Corners No" at bounding box center [447, 202] width 96 height 14
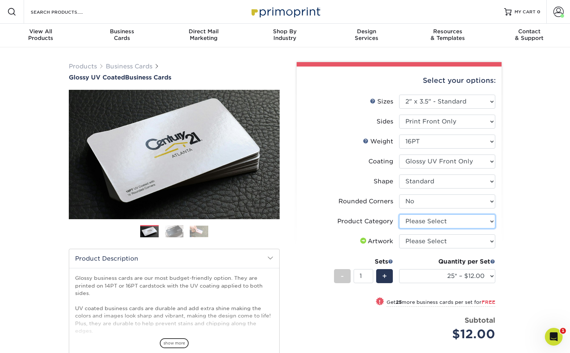
click at [459, 224] on select "Please Select Business Cards" at bounding box center [447, 222] width 96 height 14
select select "3b5148f1-0588-4f88-a218-97bcfdce65c1"
click at [399, 215] on select "Please Select Business Cards" at bounding box center [447, 222] width 96 height 14
click at [457, 241] on select "Please Select I will upload files I need a design - $100" at bounding box center [447, 242] width 96 height 14
select select "upload"
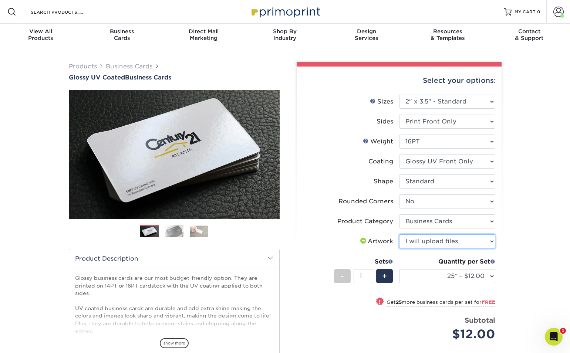
click at [399, 235] on select "Please Select I will upload files I need a design - $100" at bounding box center [447, 242] width 96 height 14
click at [463, 274] on select "25* – $12.00 50* – $12.00 100* – $12.00 250* – $21.00 500 – $42.00 1000 – $53.0…" at bounding box center [447, 276] width 96 height 14
select select "500 – $42.00"
click at [399, 269] on select "25* – $12.00 50* – $12.00 100* – $12.00 250* – $21.00 500 – $42.00 1000 – $53.0…" at bounding box center [447, 276] width 96 height 14
